Goal: Information Seeking & Learning: Learn about a topic

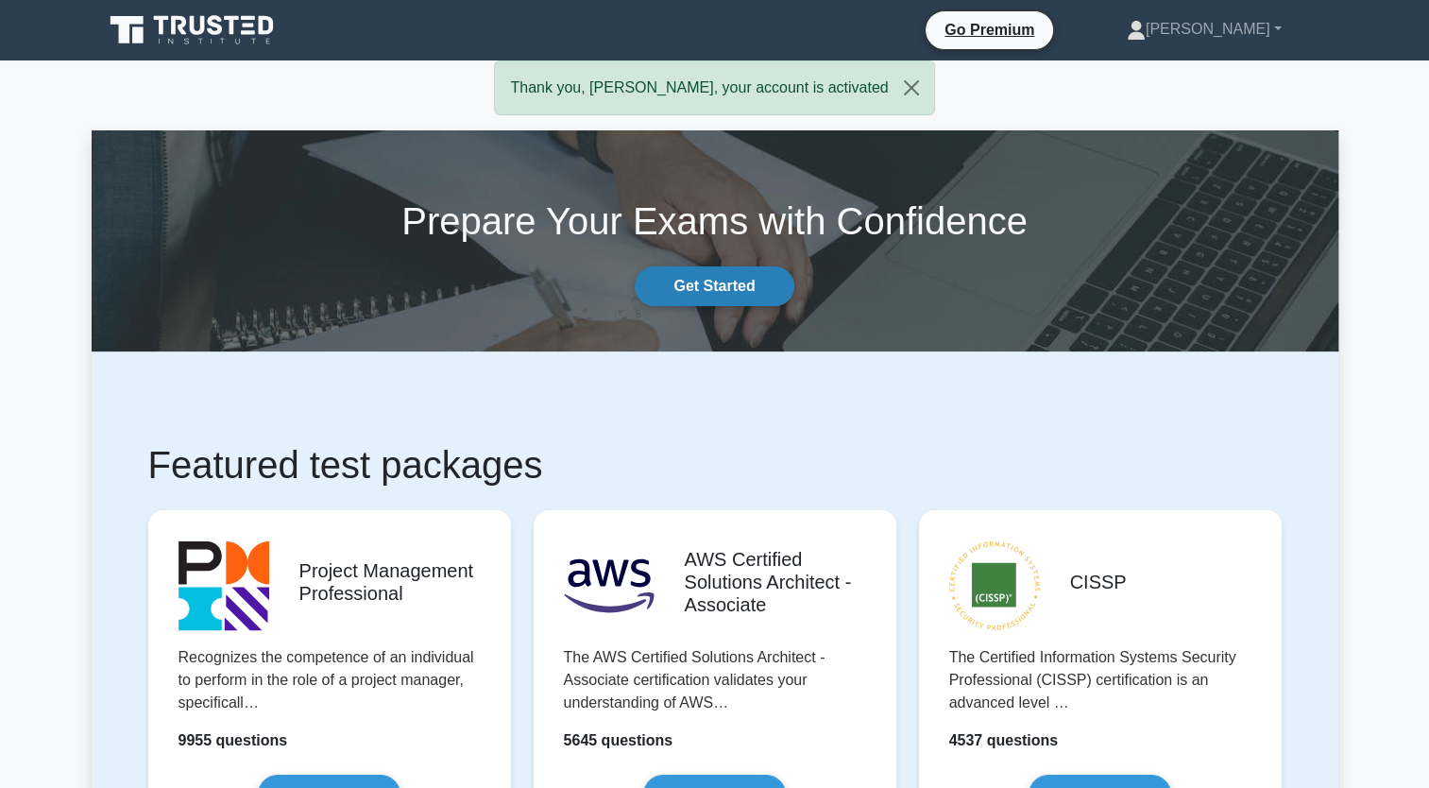
click at [654, 291] on link "Get Started" at bounding box center [714, 286] width 159 height 40
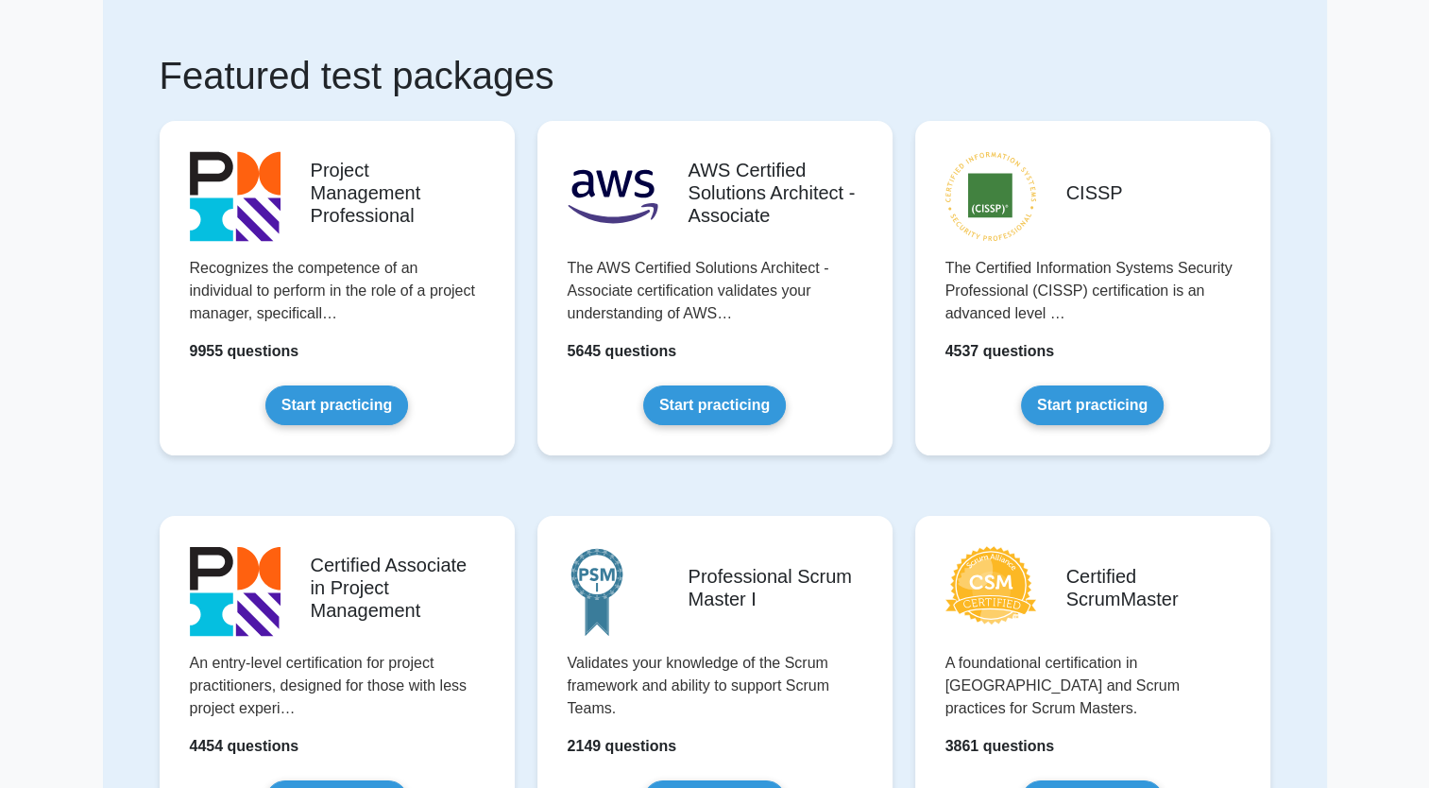
scroll to position [22, 0]
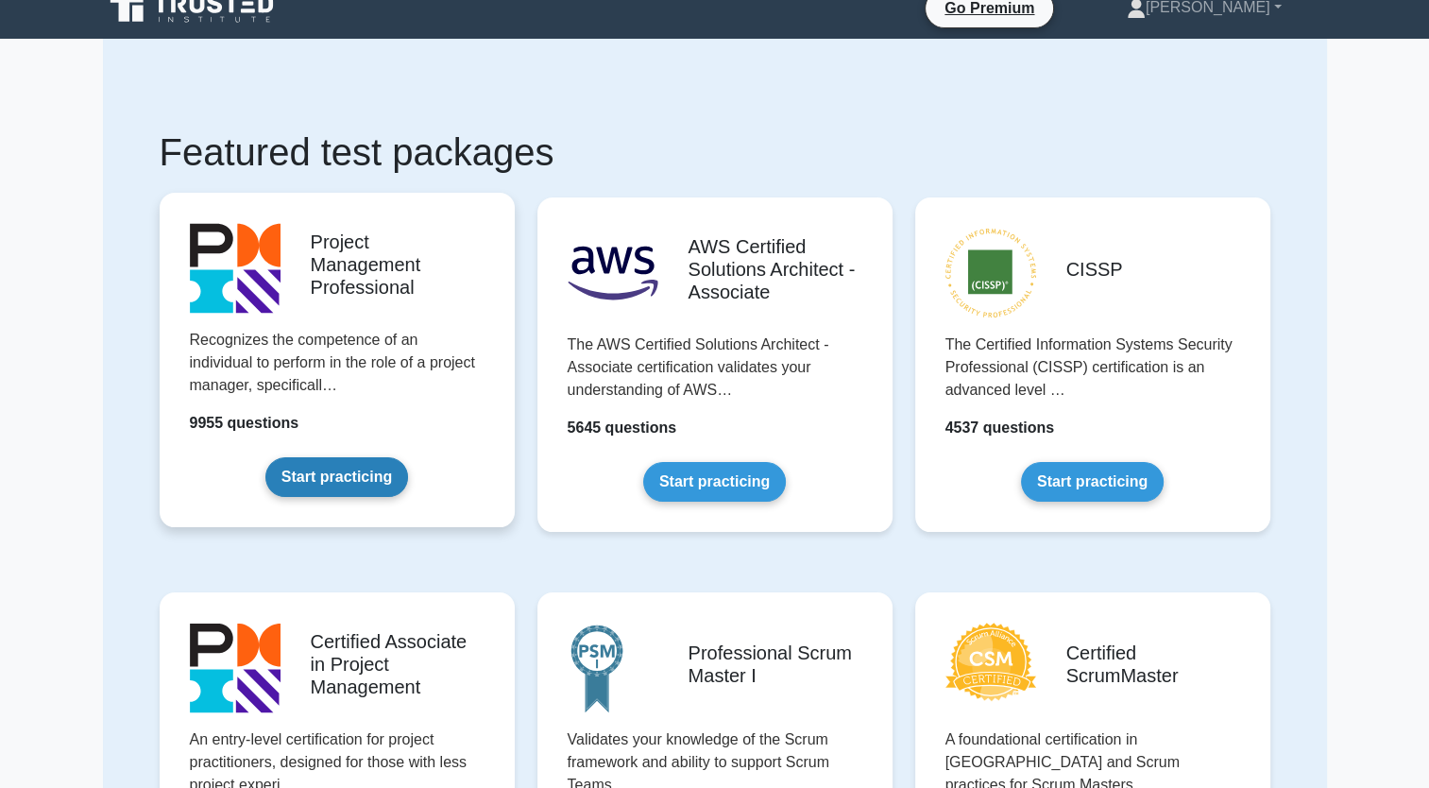
click at [367, 470] on link "Start practicing" at bounding box center [336, 477] width 143 height 40
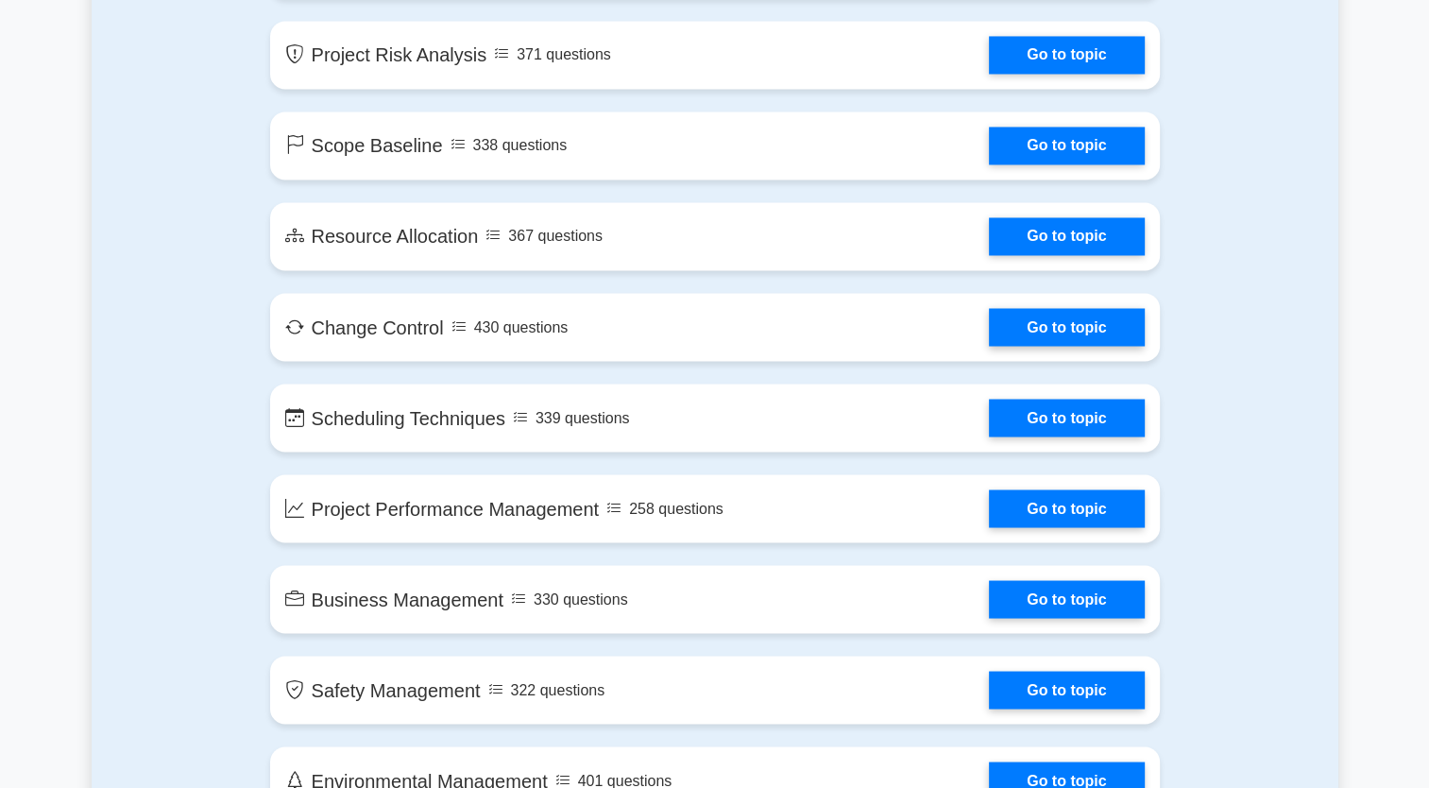
scroll to position [3244, 0]
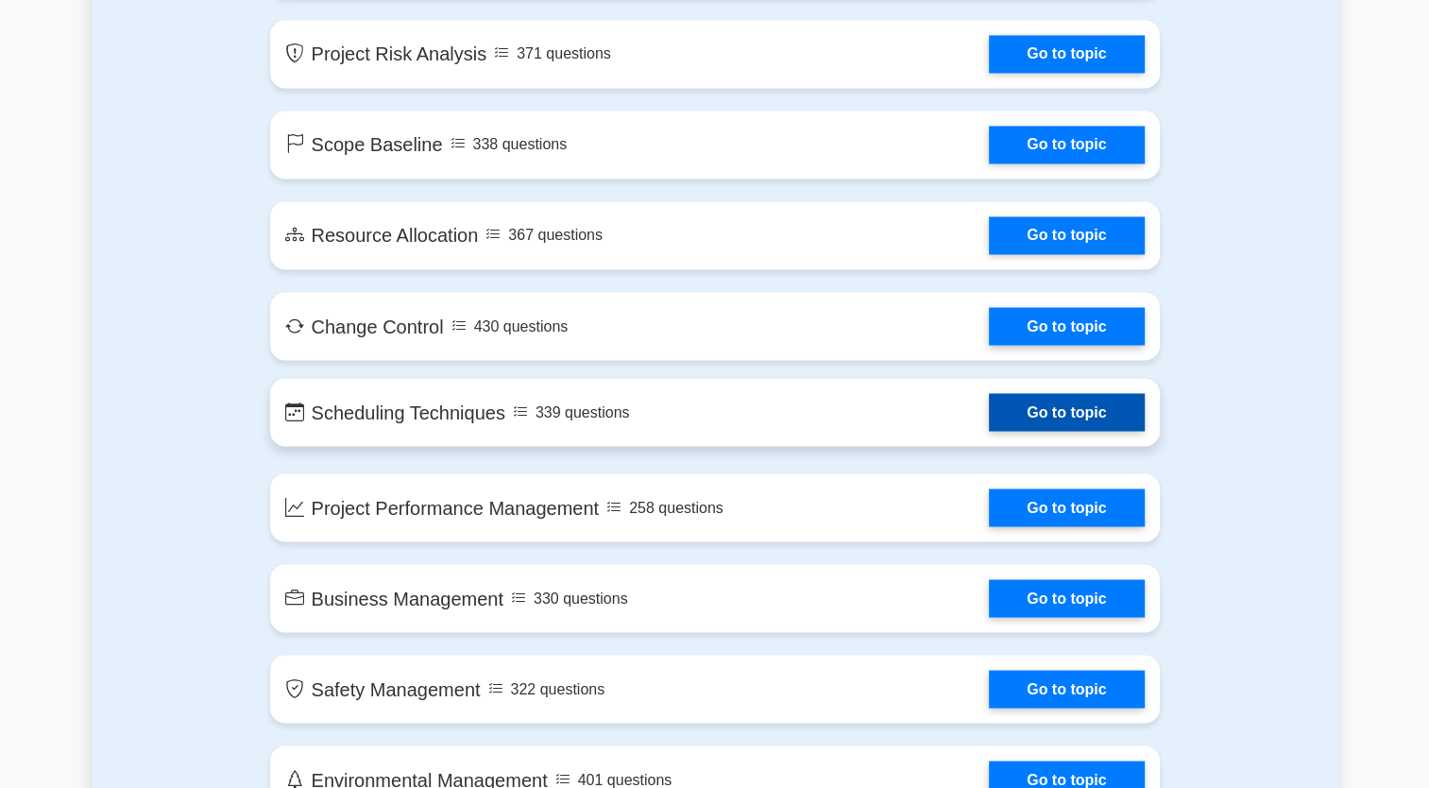
click at [989, 406] on link "Go to topic" at bounding box center [1066, 412] width 155 height 38
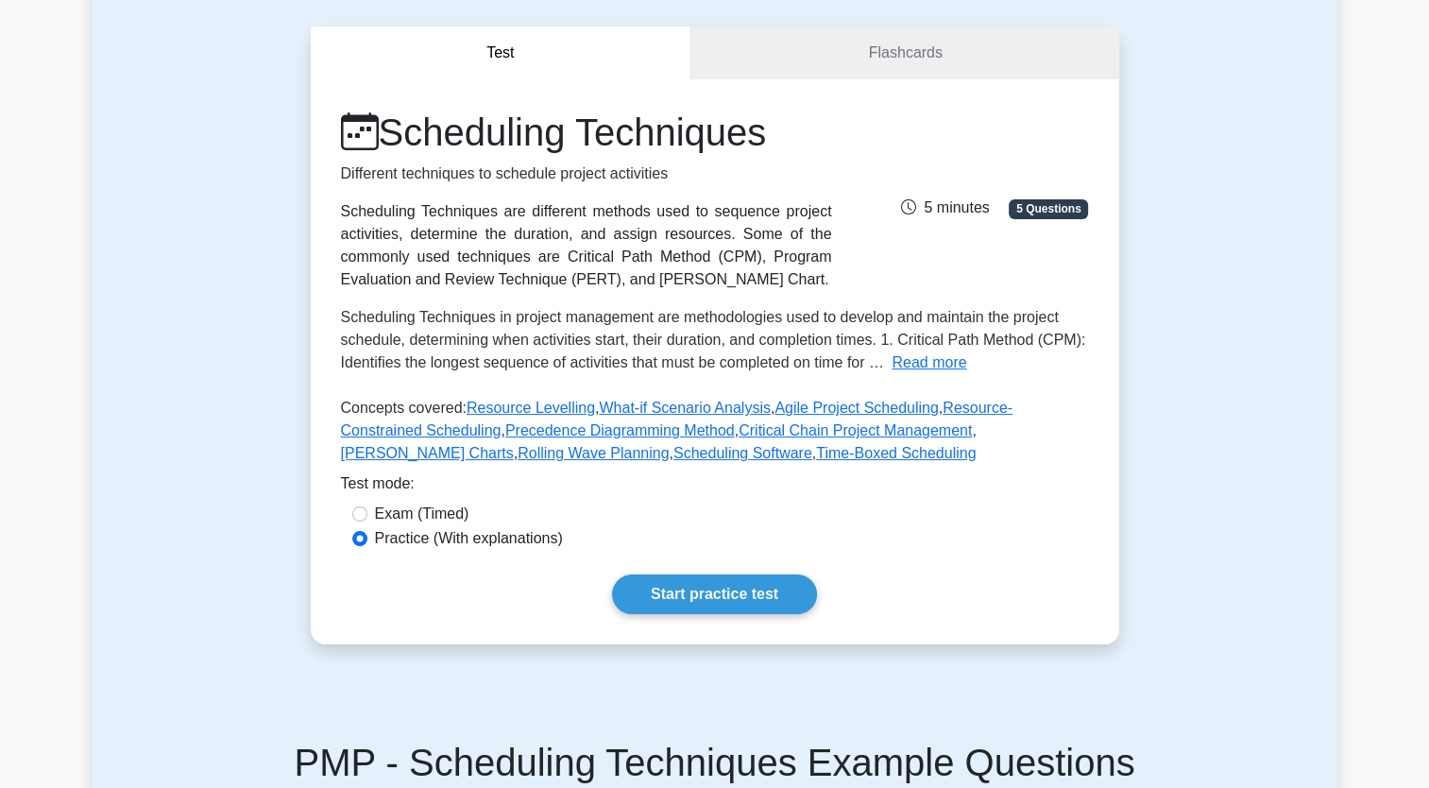
scroll to position [212, 0]
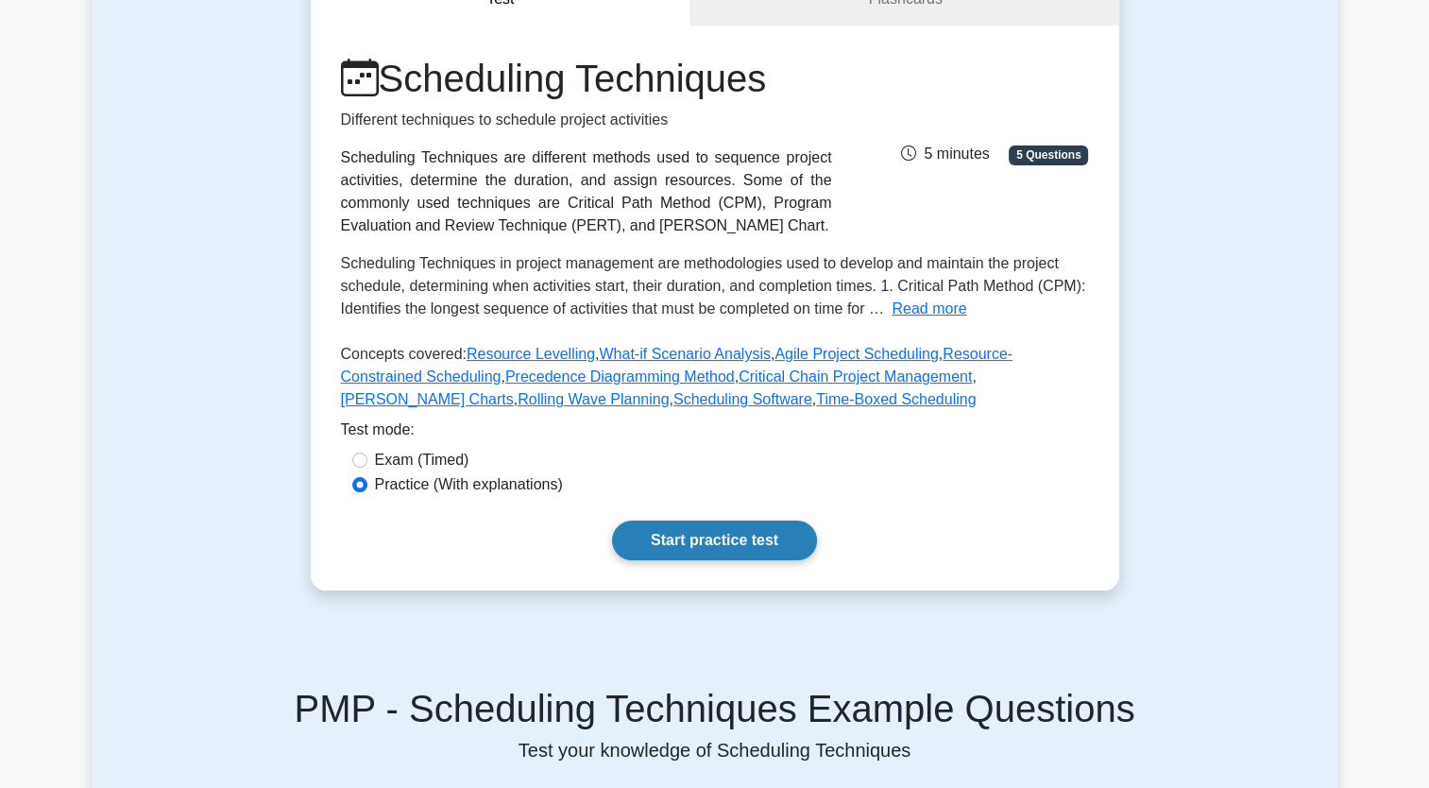
click at [694, 537] on link "Start practice test" at bounding box center [714, 540] width 205 height 40
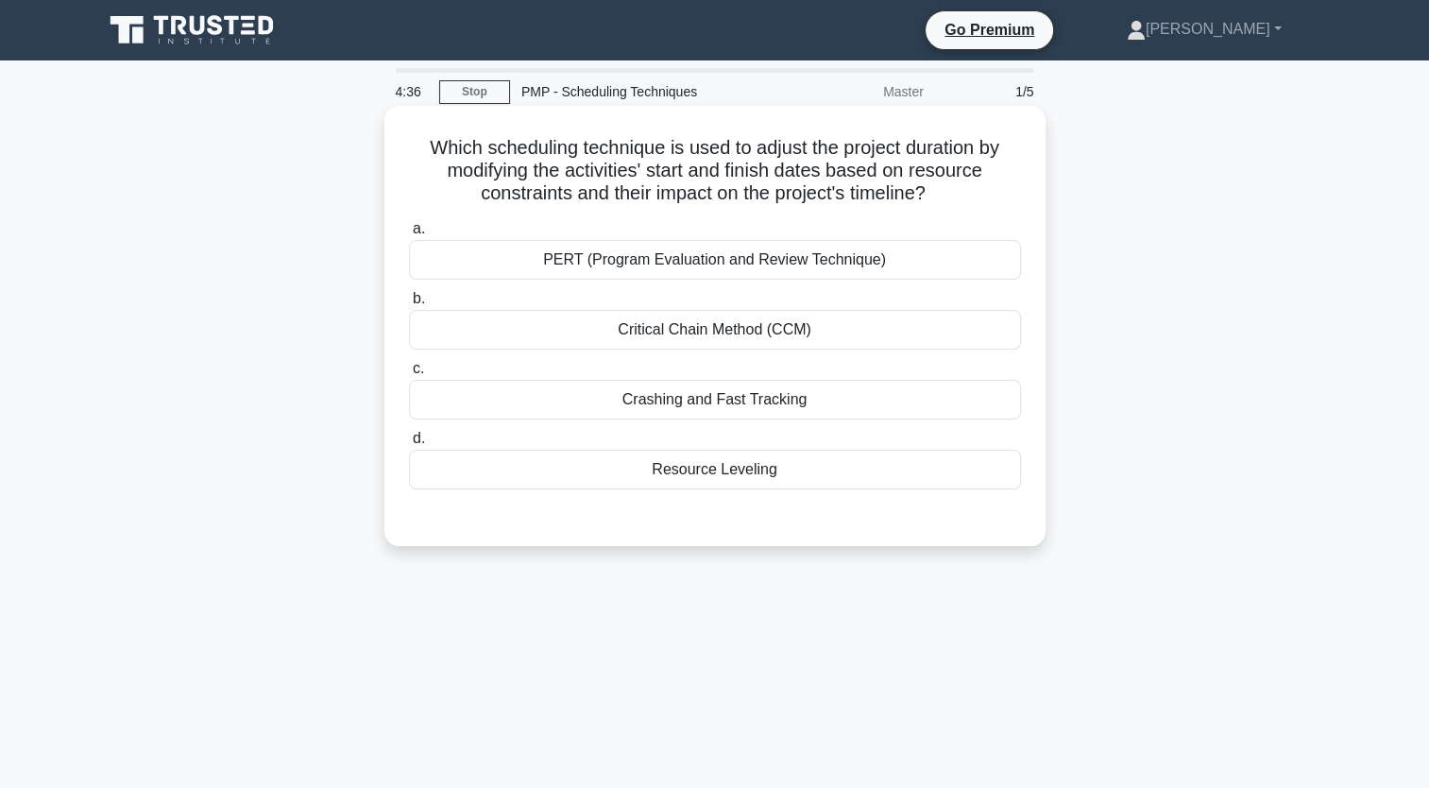
click at [756, 473] on div "Resource Leveling" at bounding box center [715, 469] width 612 height 40
click at [409, 445] on input "d. Resource Leveling" at bounding box center [409, 438] width 0 height 12
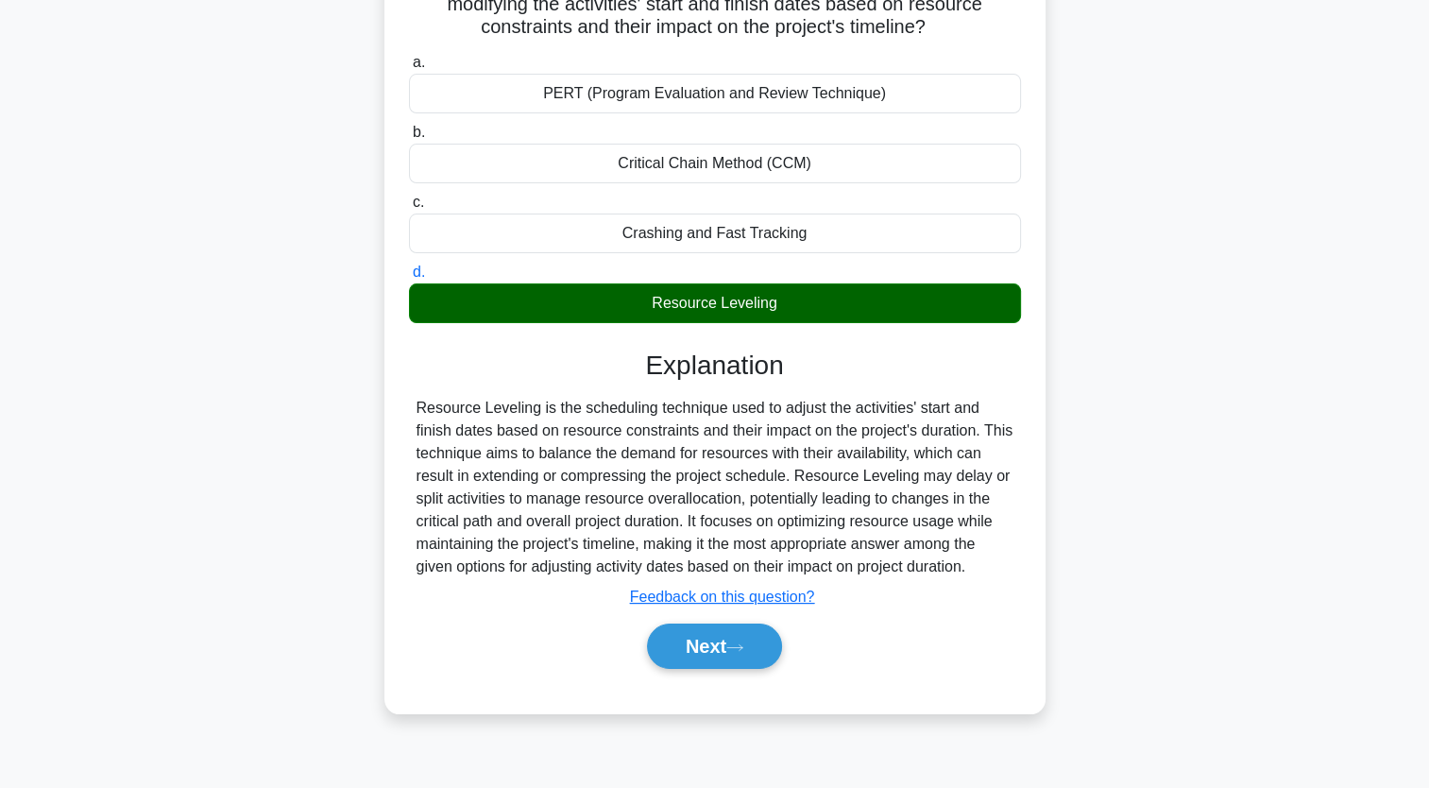
scroll to position [232, 0]
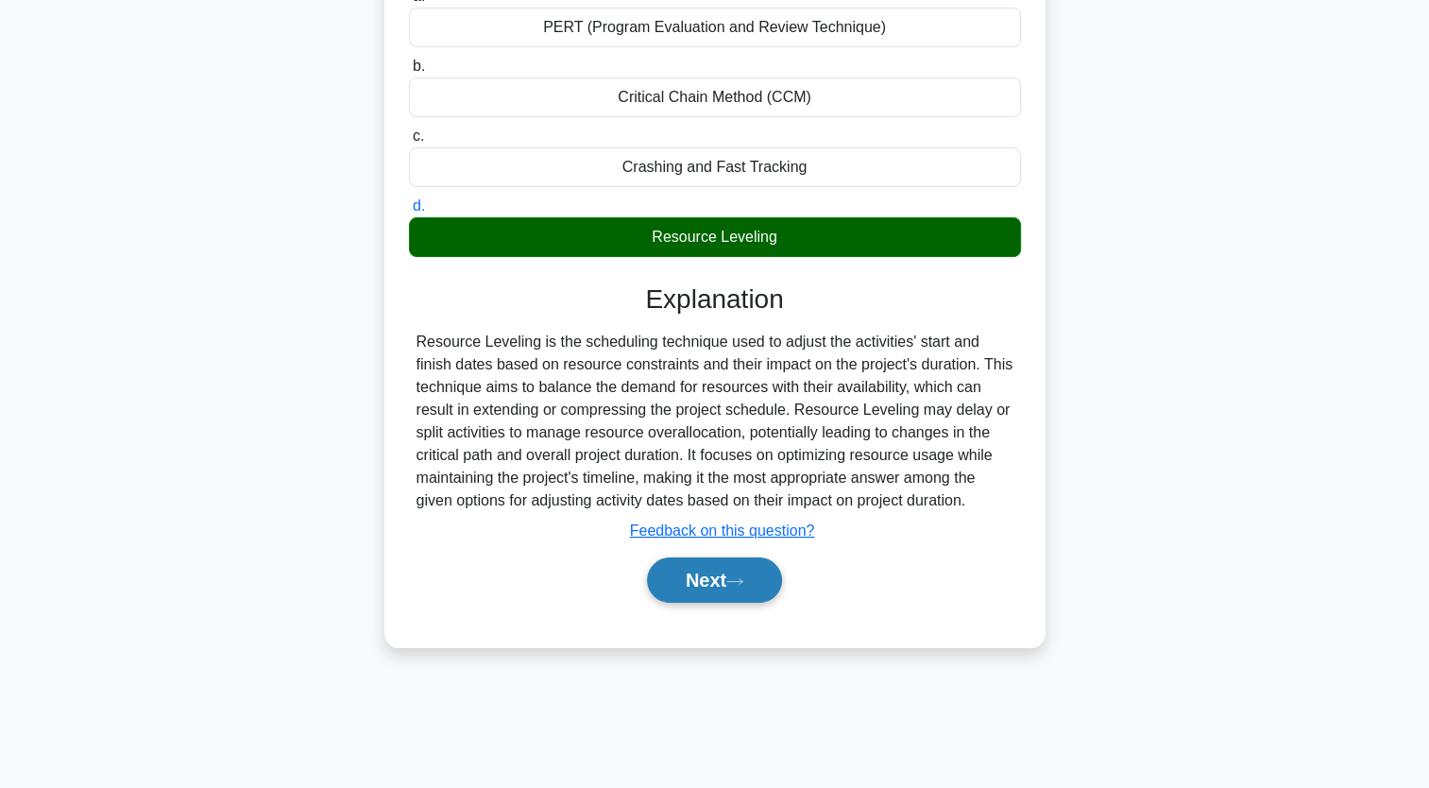
click at [757, 568] on button "Next" at bounding box center [714, 579] width 135 height 45
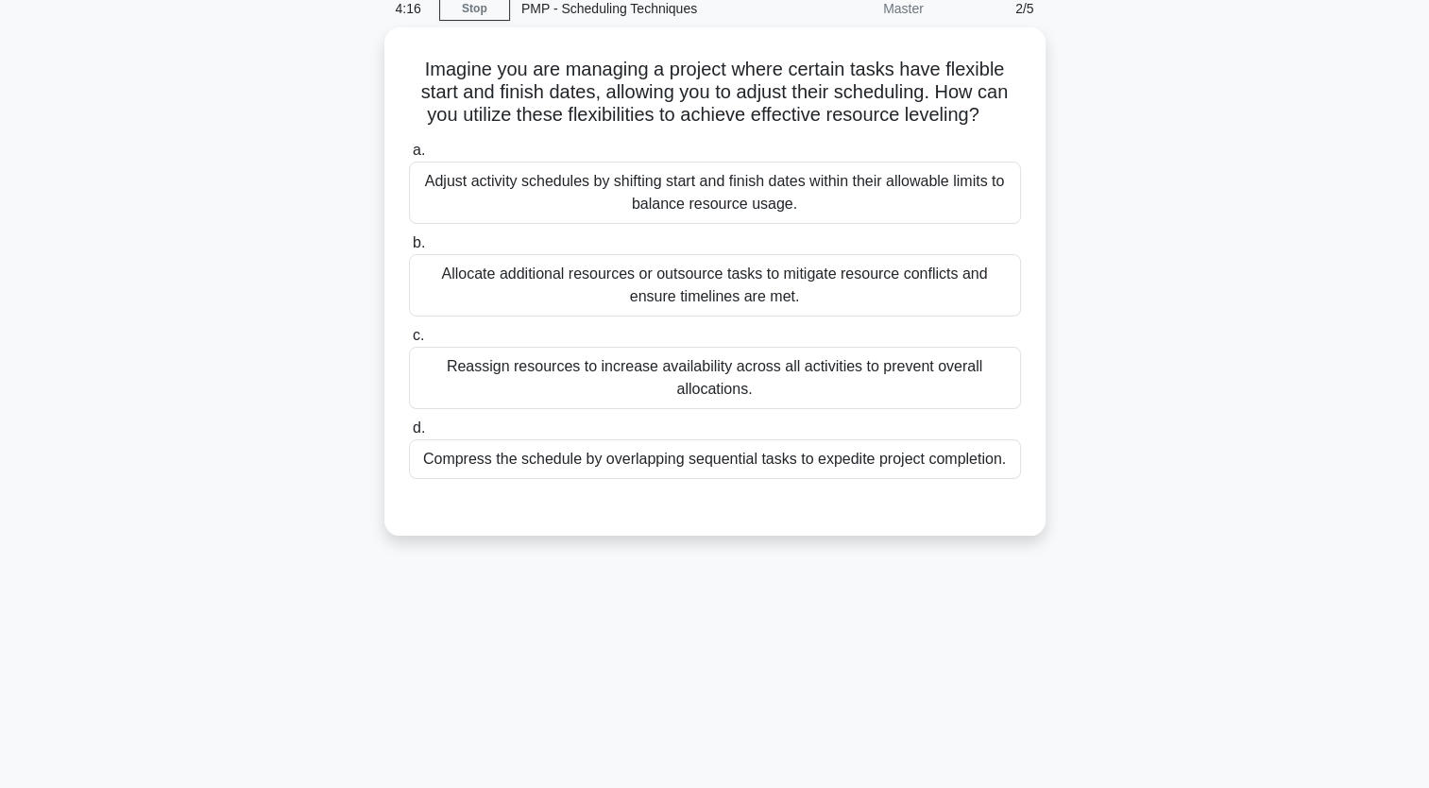
scroll to position [84, 0]
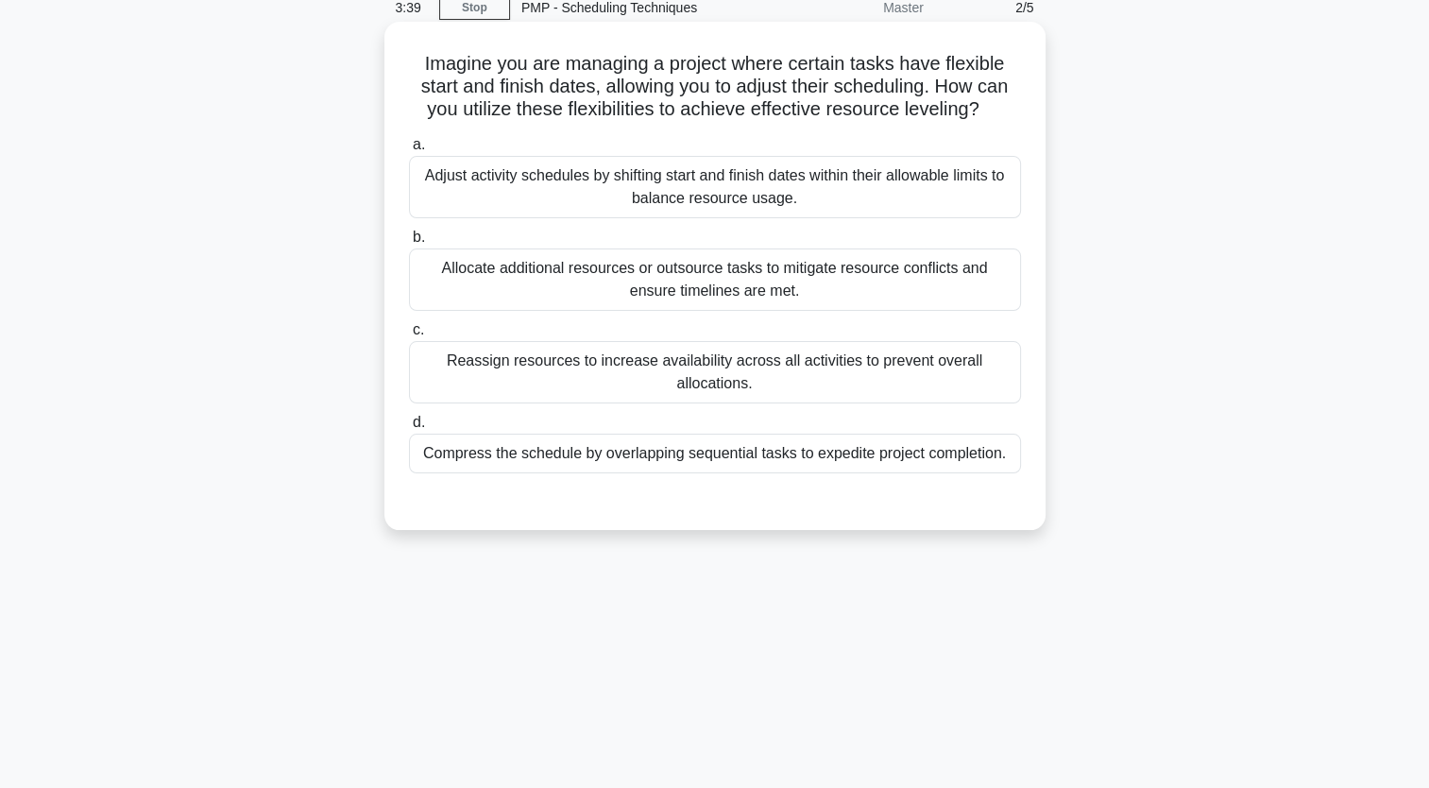
click at [822, 186] on div "Adjust activity schedules by shifting start and finish dates within their allow…" at bounding box center [715, 187] width 612 height 62
click at [409, 151] on input "a. Adjust activity schedules by shifting start and finish dates within their al…" at bounding box center [409, 145] width 0 height 12
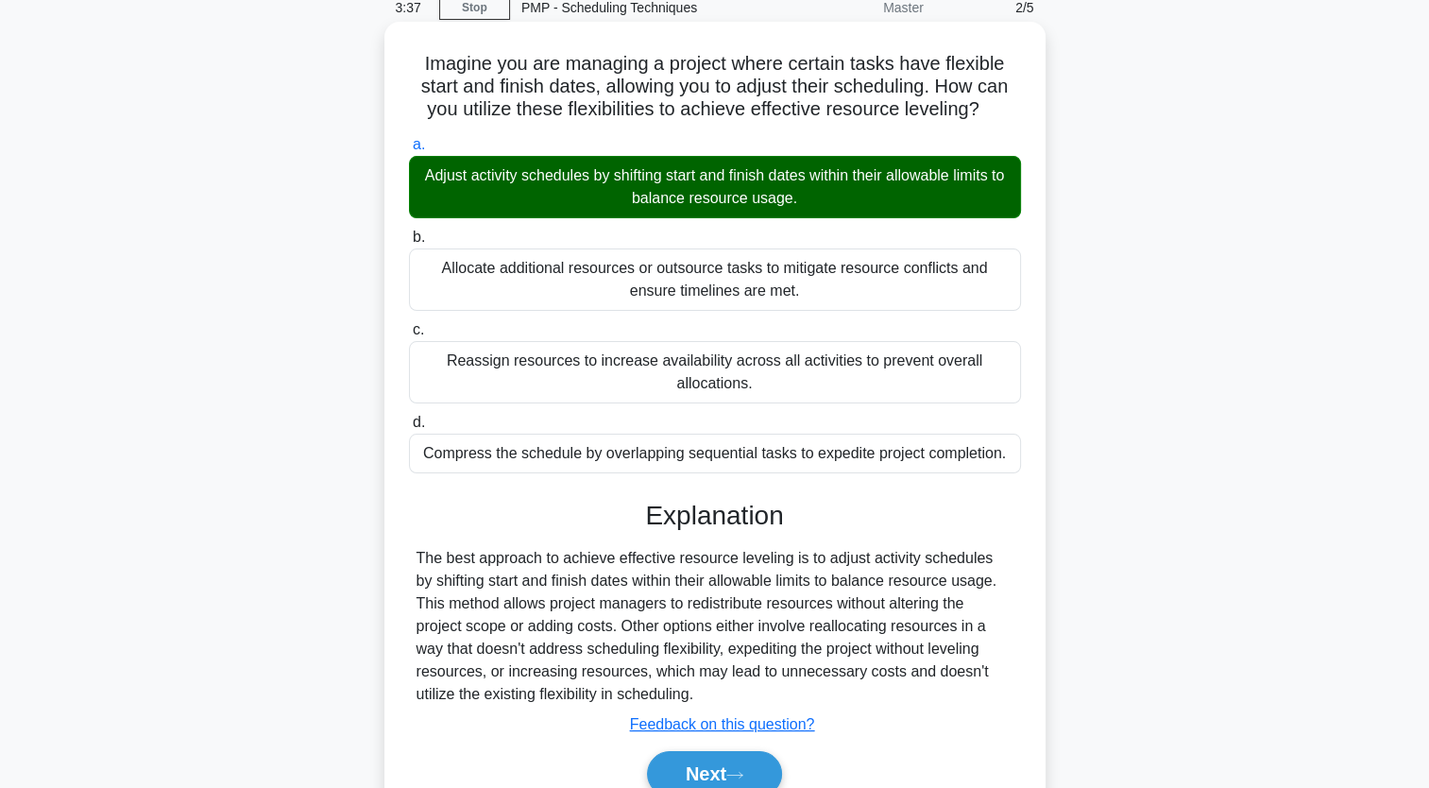
scroll to position [232, 0]
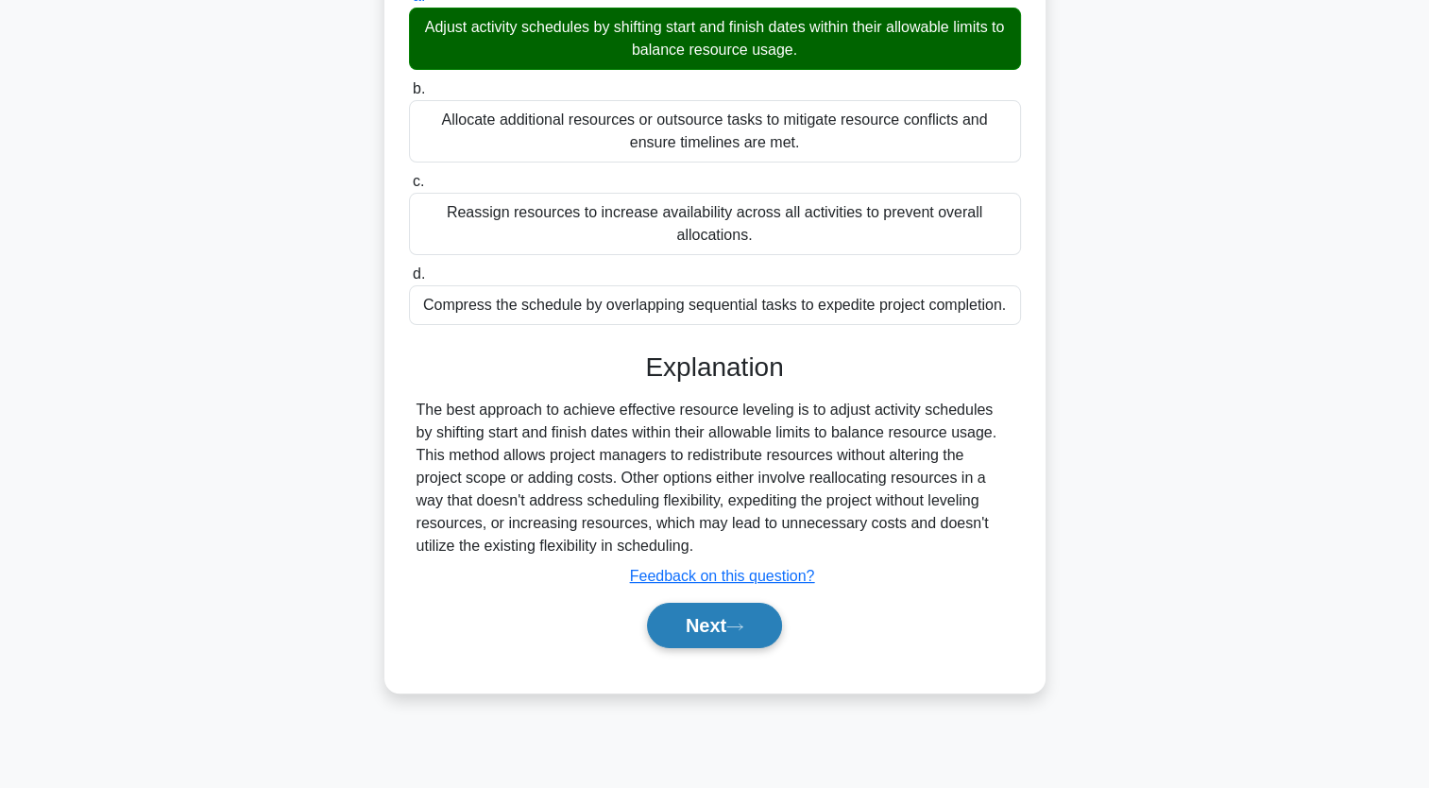
click at [722, 620] on button "Next" at bounding box center [714, 624] width 135 height 45
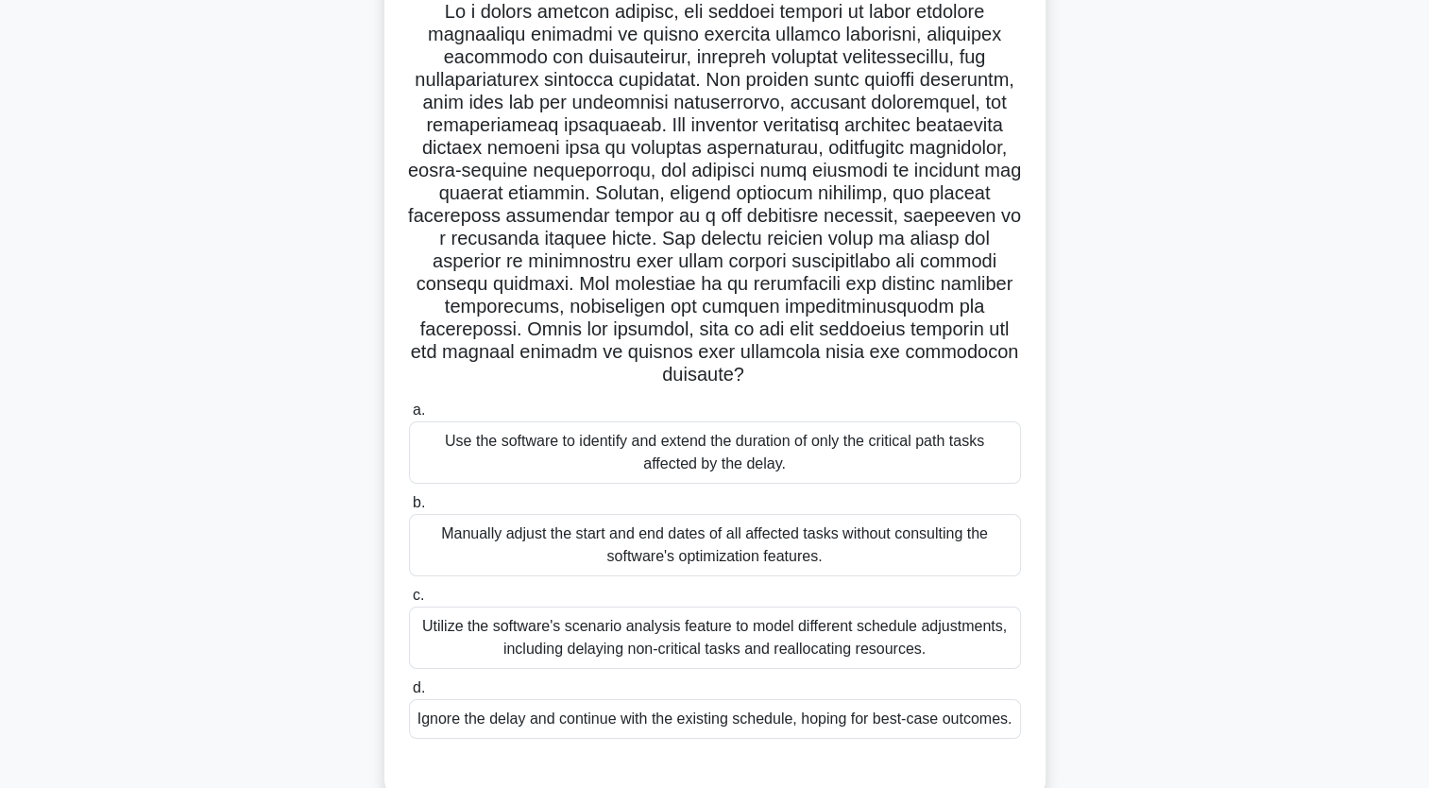
scroll to position [196, 0]
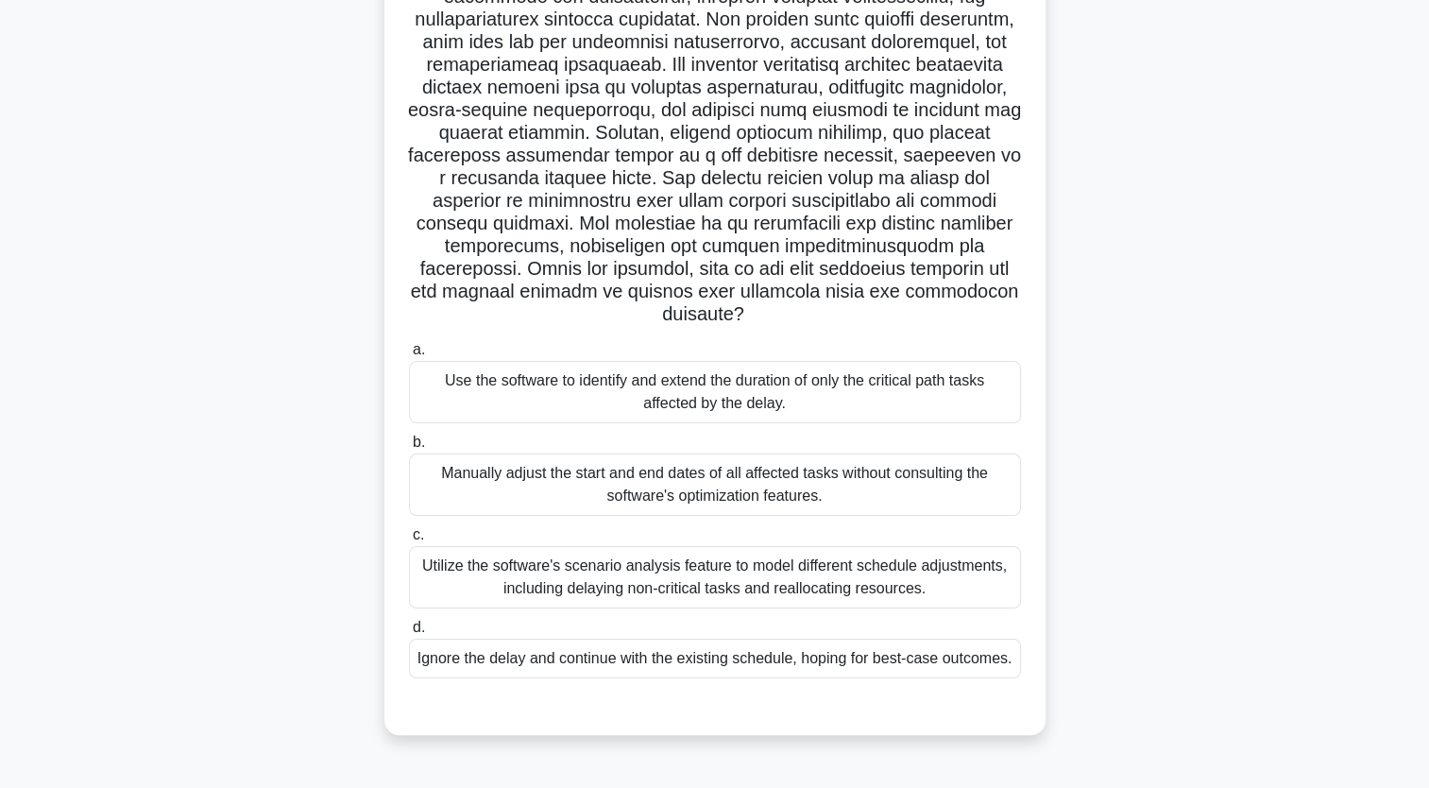
click at [906, 577] on div "Utilize the software's scenario analysis feature to model different schedule ad…" at bounding box center [715, 577] width 612 height 62
click at [409, 541] on input "c. Utilize the software's scenario analysis feature to model different schedule…" at bounding box center [409, 535] width 0 height 12
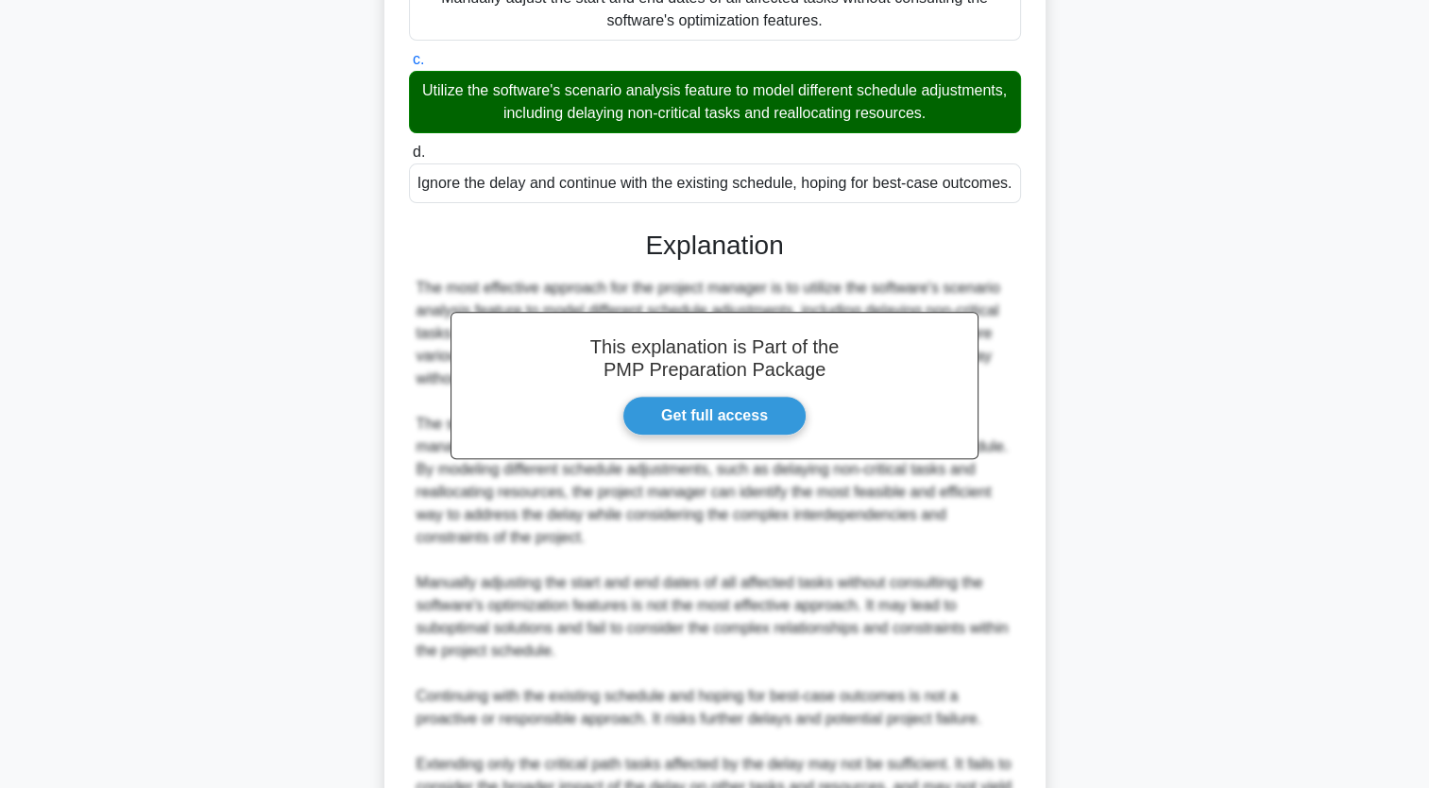
scroll to position [873, 0]
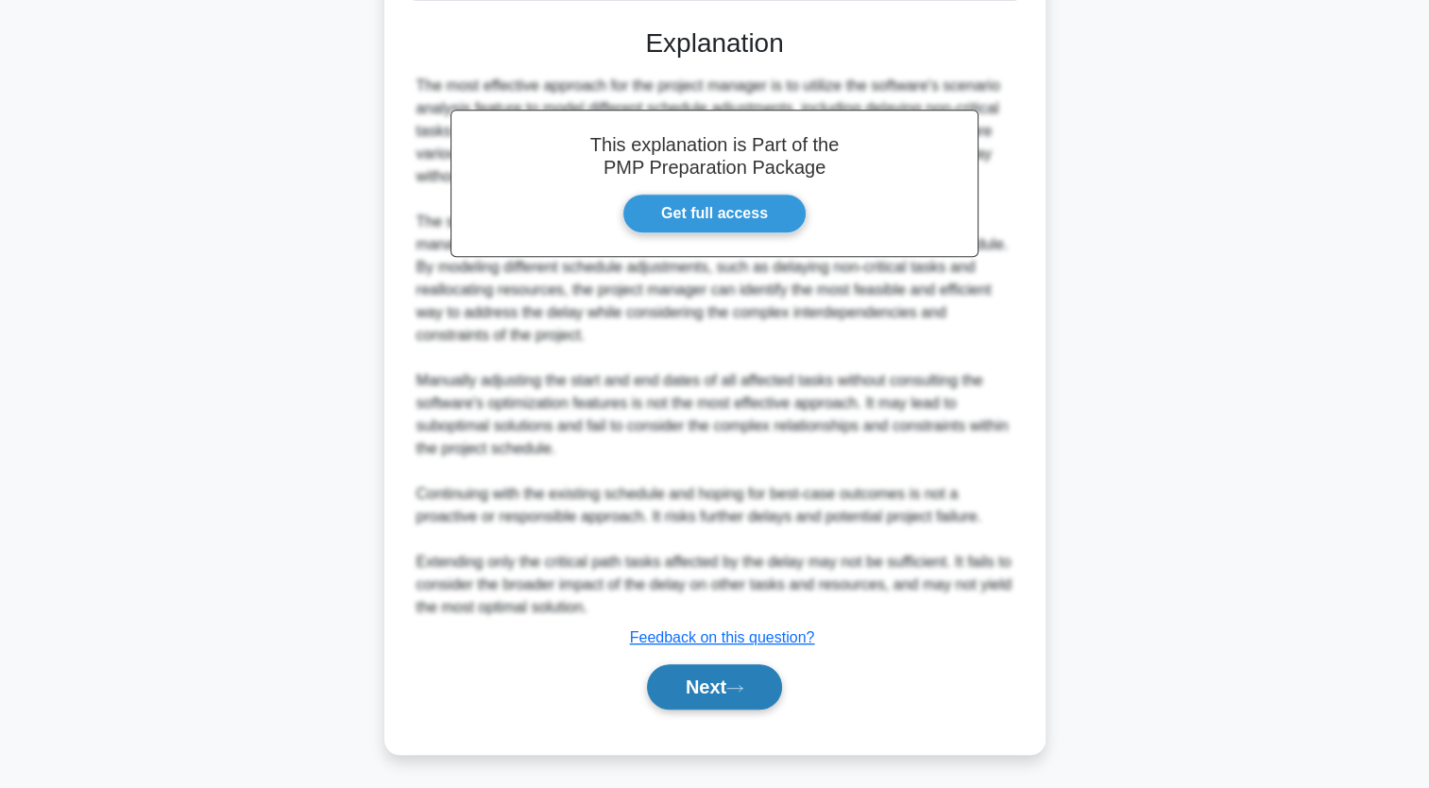
click at [703, 686] on button "Next" at bounding box center [714, 686] width 135 height 45
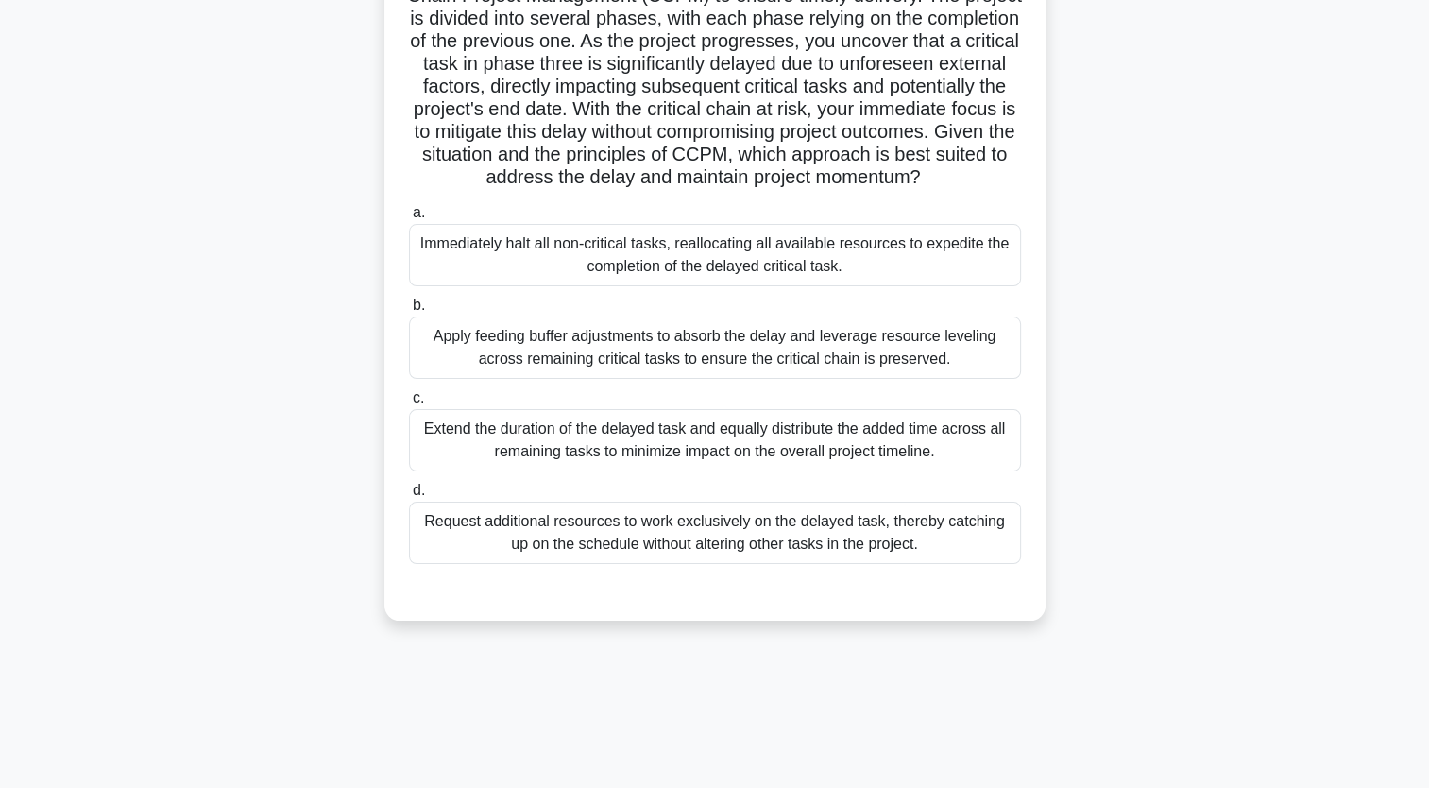
scroll to position [174, 0]
click at [834, 459] on div "Extend the duration of the delayed task and equally distribute the added time a…" at bounding box center [715, 441] width 612 height 62
click at [409, 405] on input "c. Extend the duration of the delayed task and equally distribute the added tim…" at bounding box center [409, 399] width 0 height 12
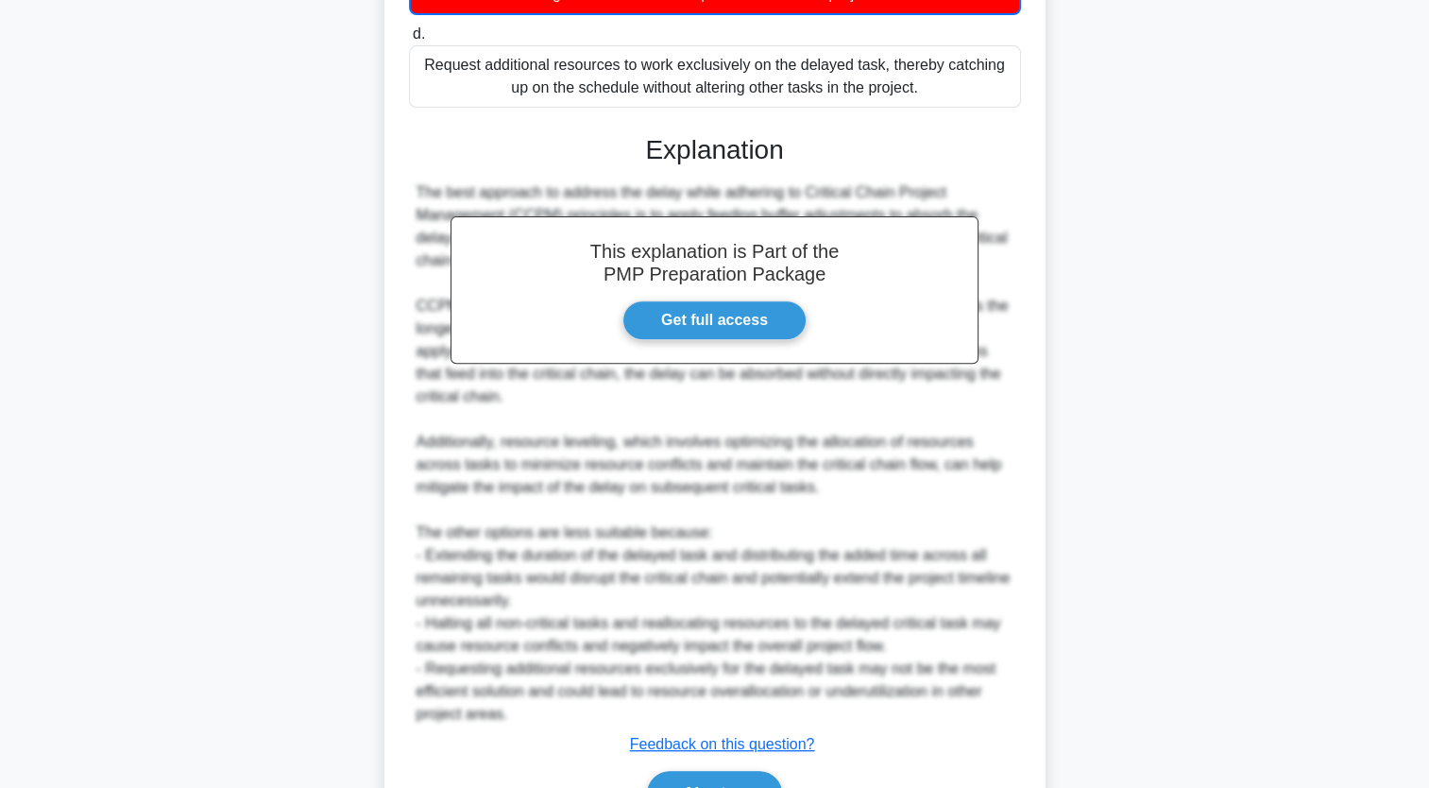
scroll to position [762, 0]
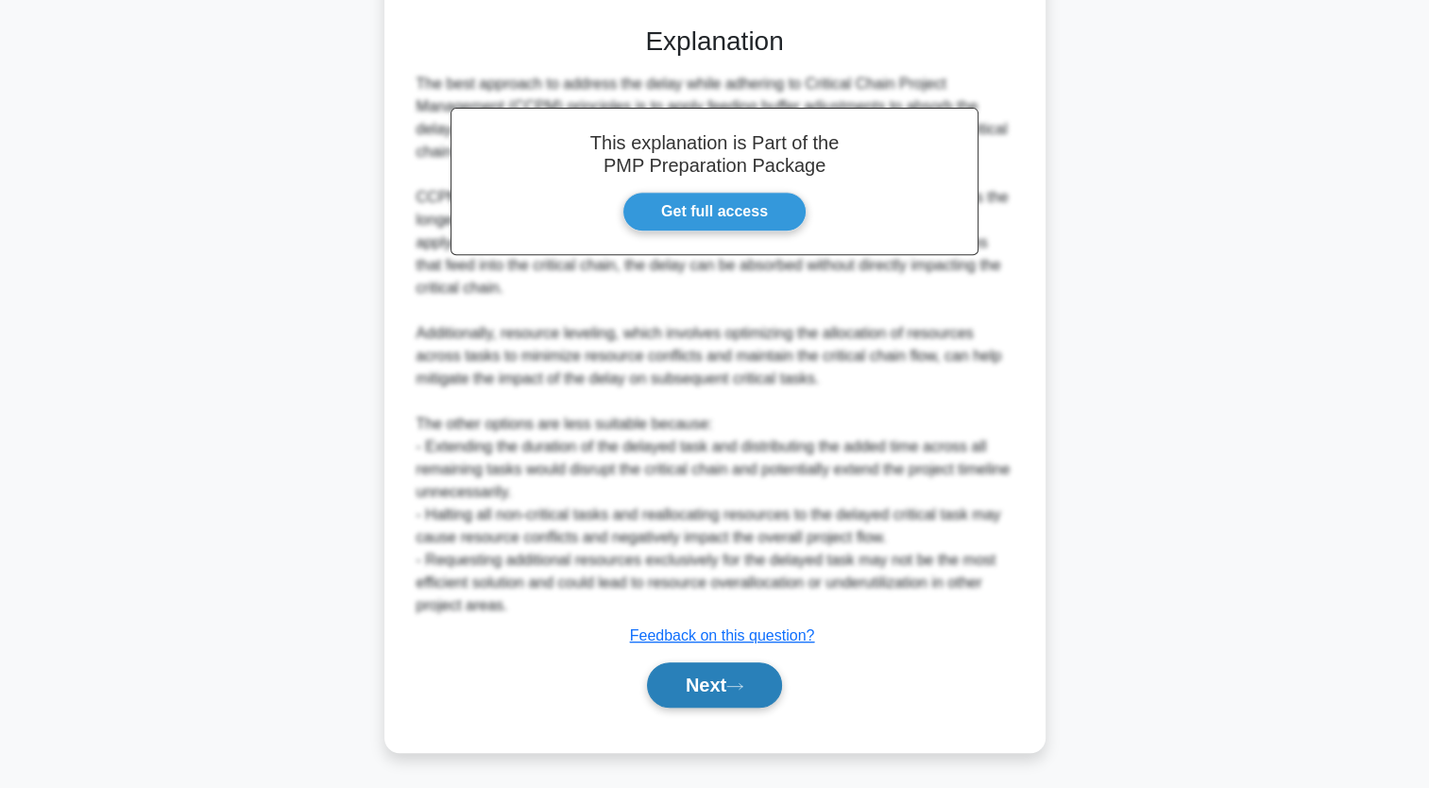
click at [735, 681] on icon at bounding box center [734, 686] width 17 height 10
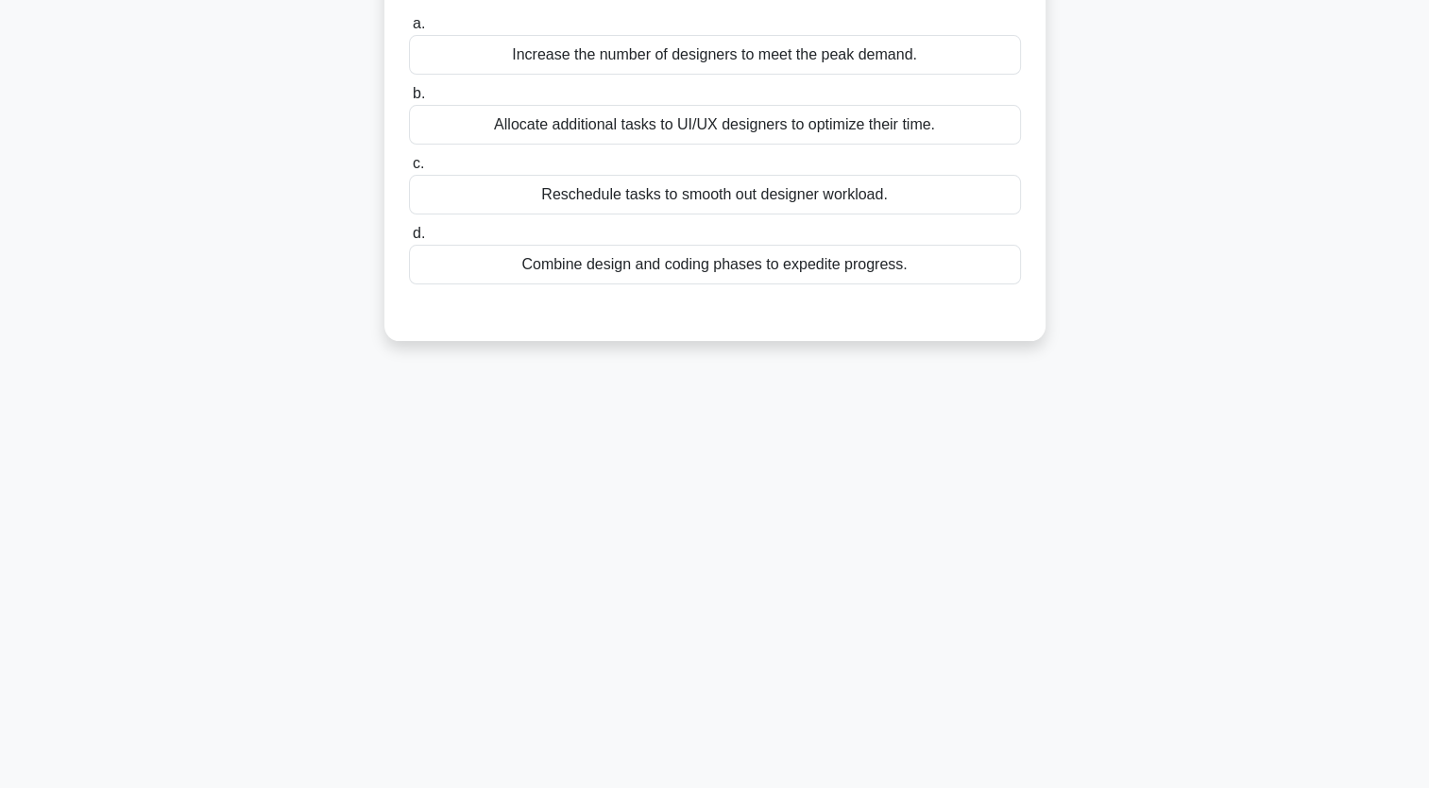
scroll to position [3, 0]
